Goal: Check status: Check status

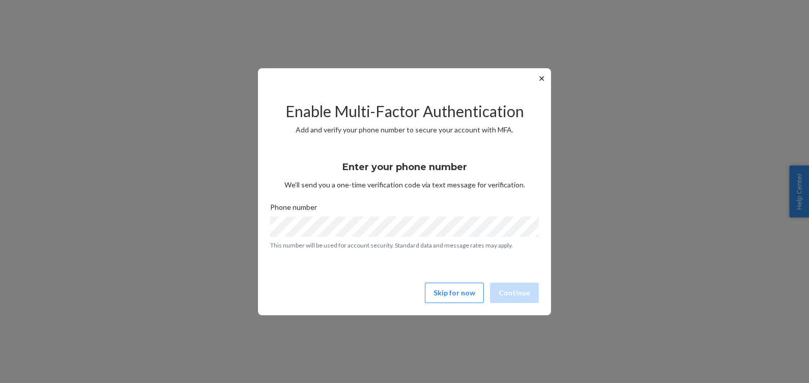
click at [458, 277] on div "Enable Multi-Factor Authentication Add and verify your phone number to secure y…" at bounding box center [404, 198] width 269 height 218
click at [447, 292] on button "Skip for now" at bounding box center [454, 293] width 59 height 20
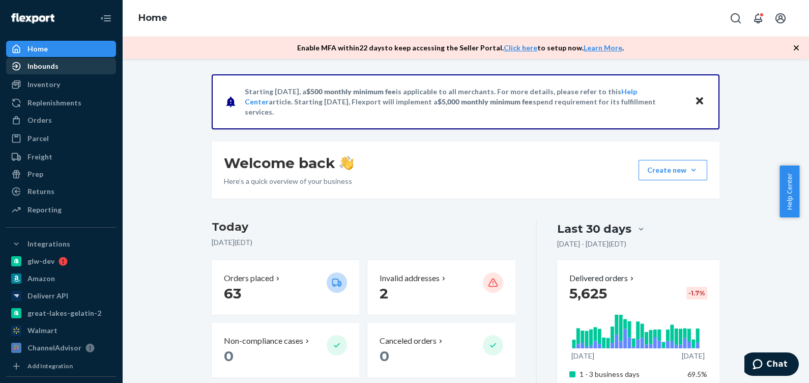
click at [64, 66] on div "Inbounds" at bounding box center [61, 66] width 108 height 14
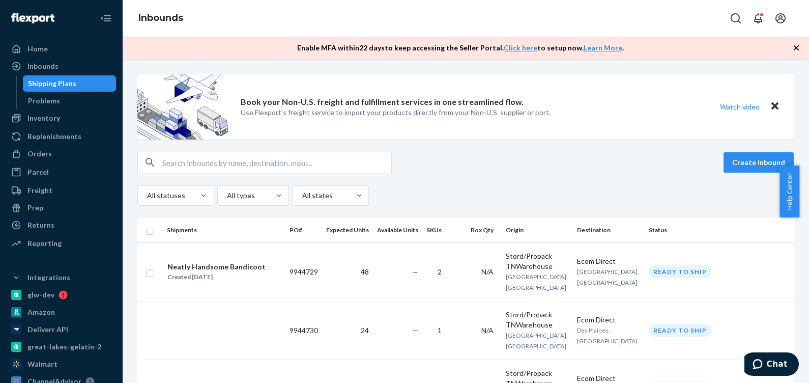
click at [217, 157] on input "text" at bounding box center [276, 162] width 229 height 20
paste input "TO-GLW-01000"
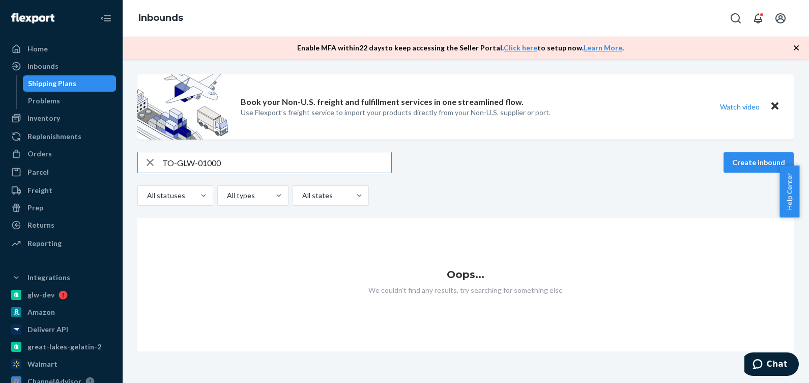
drag, startPoint x: 283, startPoint y: 159, endPoint x: -176, endPoint y: 175, distance: 458.4
click at [0, 175] on html "Home Inbounds Shipping Plans Problems Inventory Products Branded Packaging Repl…" at bounding box center [404, 191] width 809 height 383
paste input "KCMCT400g_Van"
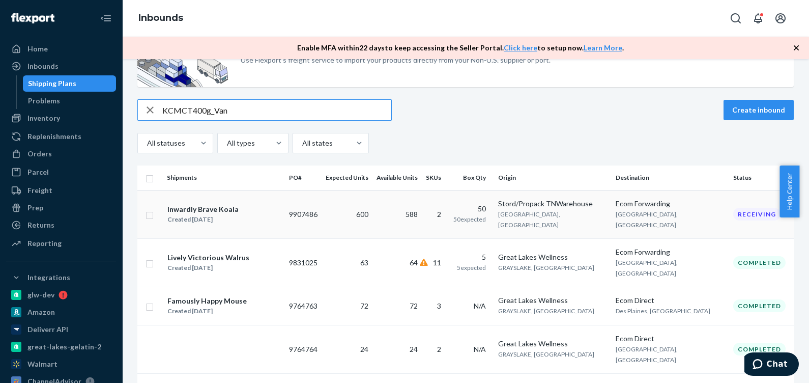
scroll to position [63, 0]
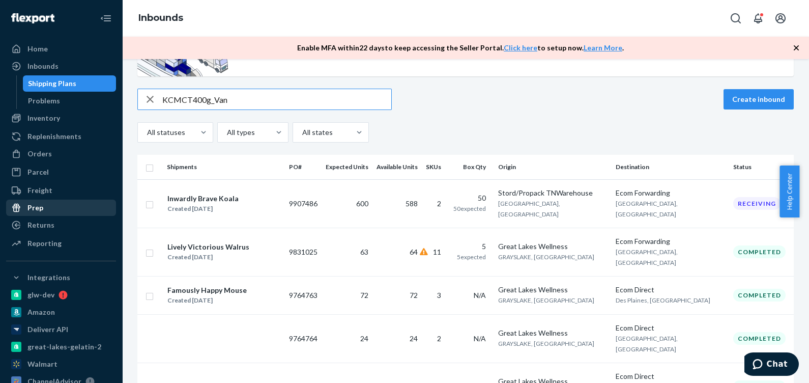
type input "KCMCT400g_Van"
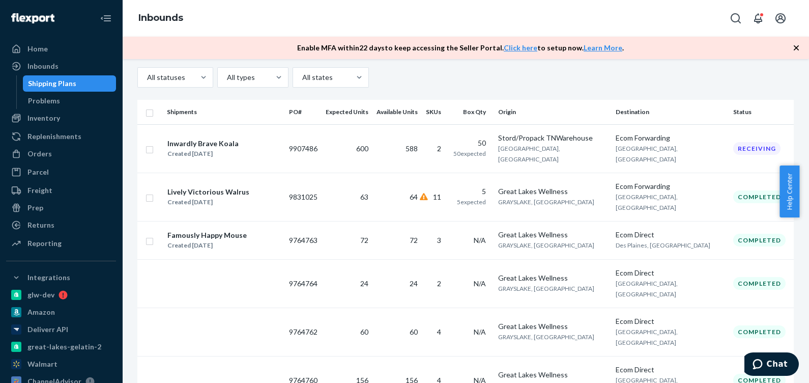
scroll to position [0, 0]
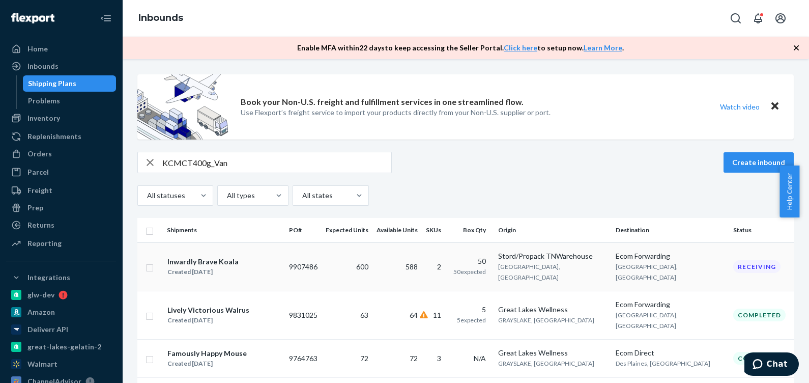
click at [210, 257] on div "Inwardly Brave Koala" at bounding box center [202, 262] width 71 height 10
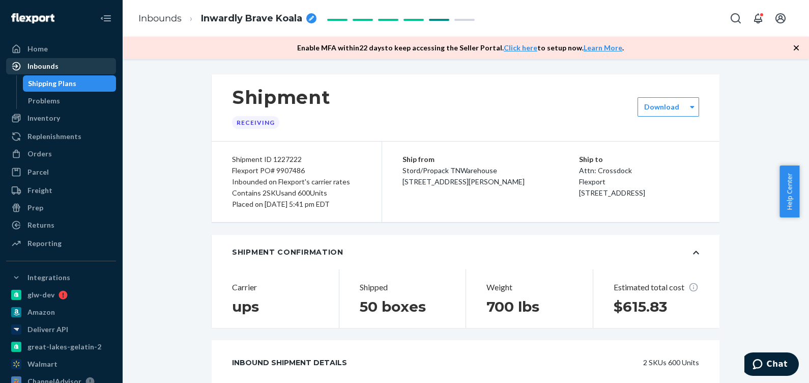
click at [51, 61] on div "Inbounds" at bounding box center [42, 66] width 31 height 10
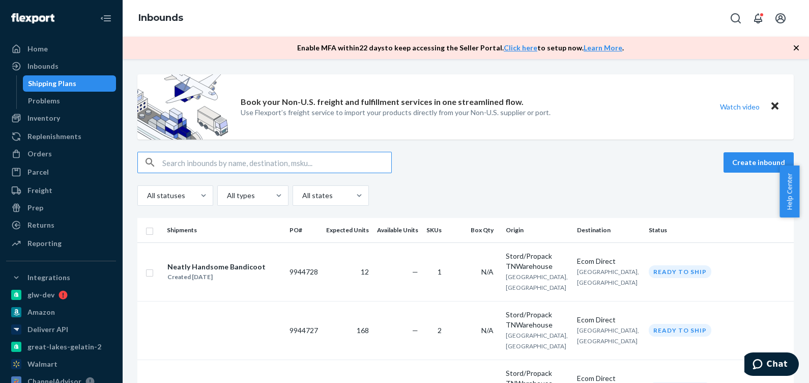
click at [338, 157] on input "text" at bounding box center [276, 162] width 229 height 20
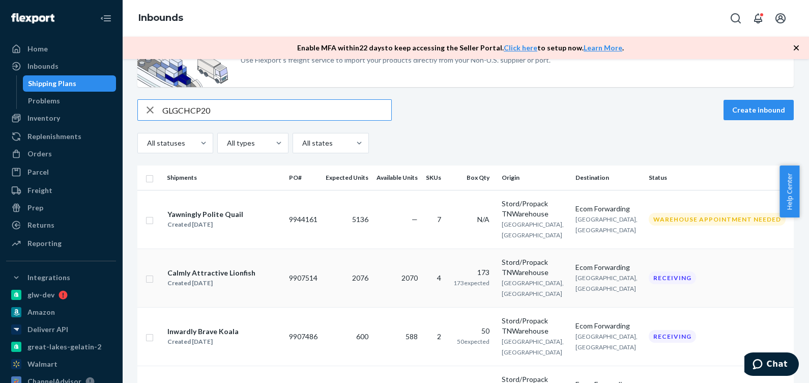
scroll to position [63, 0]
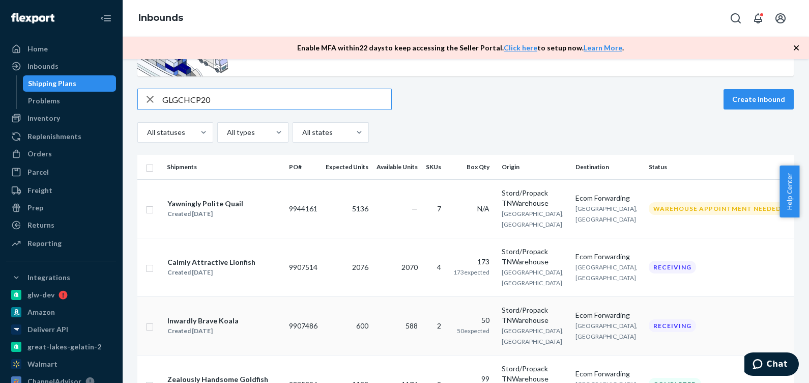
type input "GLGCHCP20"
click at [199, 316] on div "Inwardly Brave Koala" at bounding box center [202, 321] width 71 height 10
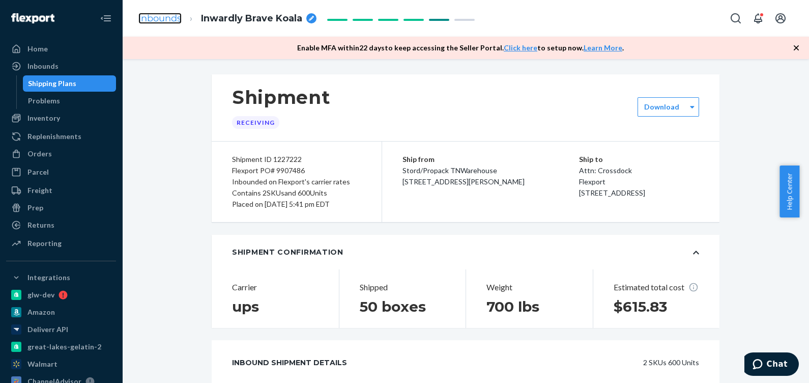
click at [168, 21] on link "Inbounds" at bounding box center [159, 18] width 43 height 11
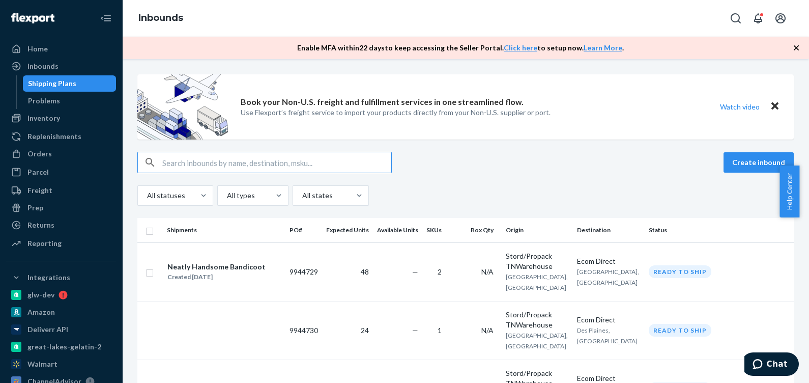
click at [235, 164] on input "text" at bounding box center [276, 162] width 229 height 20
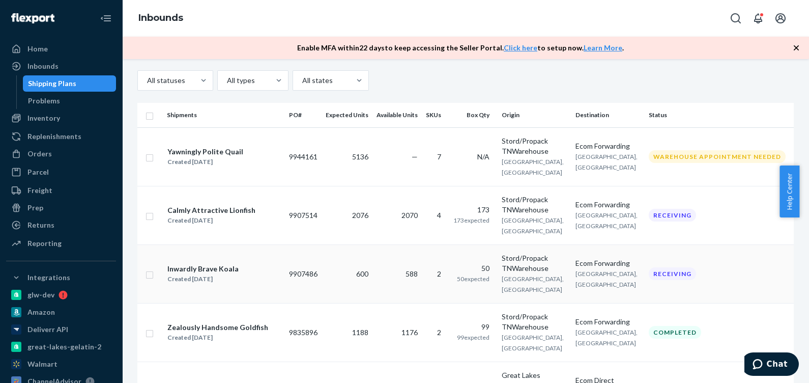
scroll to position [127, 0]
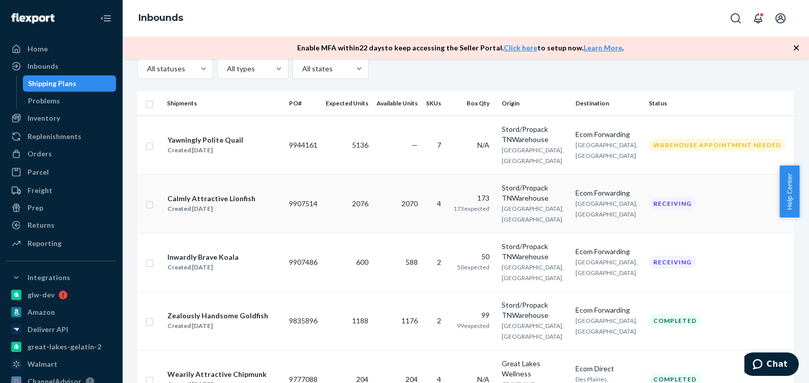
type input "GLGCHCP20"
click at [255, 175] on td "Calmly Attractive Lionfish Created [DATE]" at bounding box center [224, 203] width 122 height 59
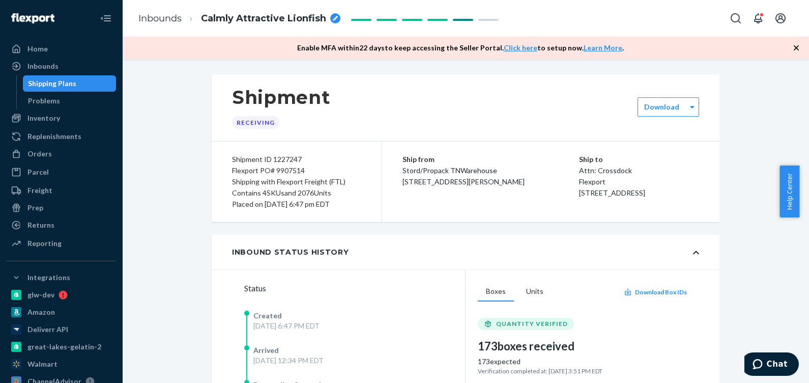
click at [66, 84] on div "Shipping Plans" at bounding box center [52, 83] width 48 height 10
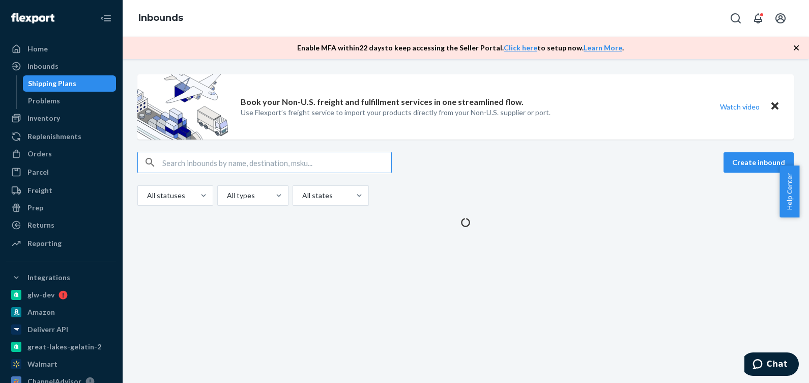
click at [311, 164] on input "text" at bounding box center [276, 162] width 229 height 20
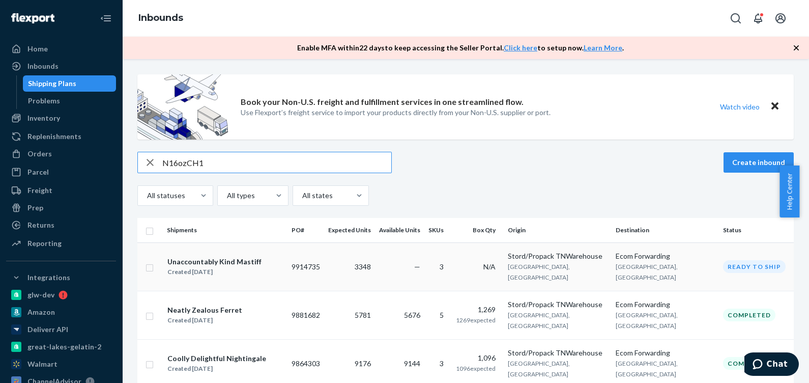
type input "N16ozCH1"
click at [280, 267] on div "Unaccountably Kind Mastiff Created [DATE]" at bounding box center [225, 266] width 117 height 21
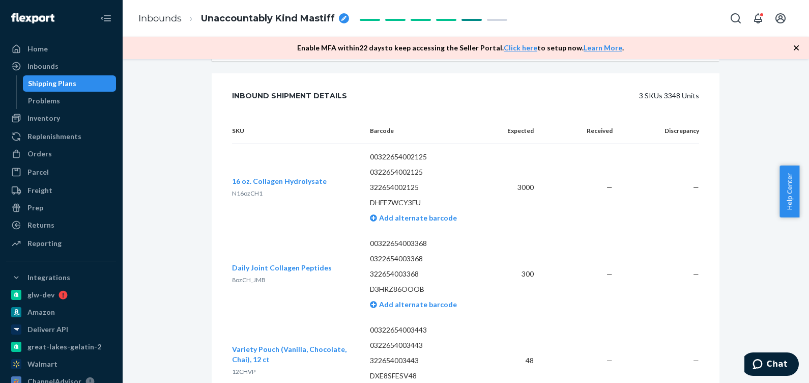
scroll to position [1138, 0]
